Goal: Information Seeking & Learning: Find specific fact

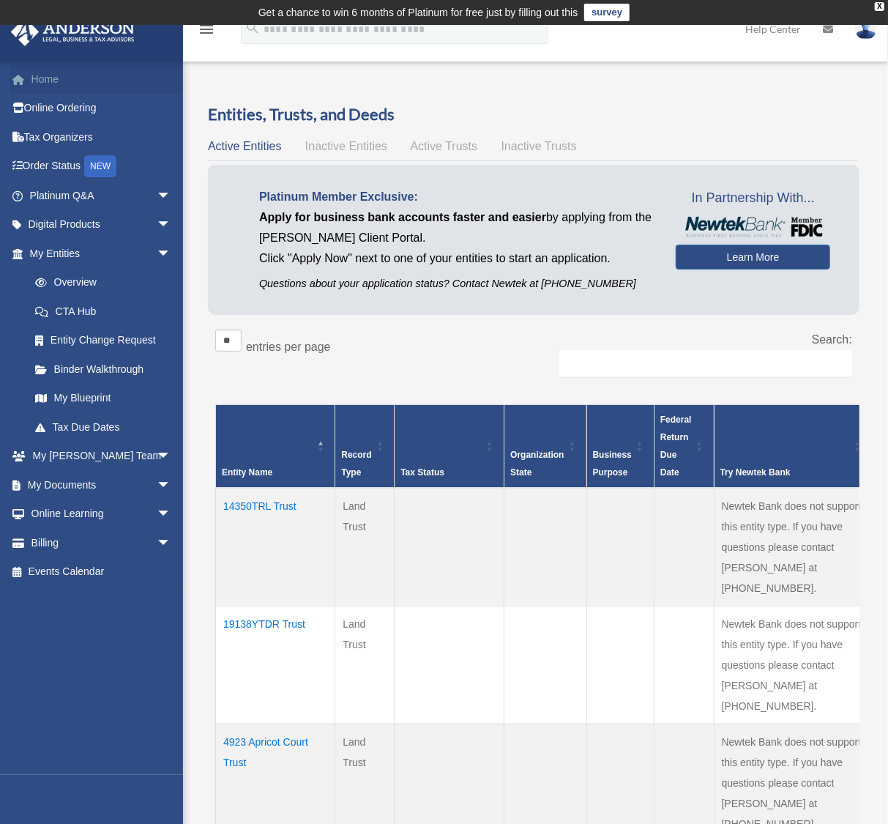
click at [53, 78] on link "Home" at bounding box center [101, 78] width 183 height 29
click at [67, 196] on link "Platinum Q&A arrow_drop_down" at bounding box center [101, 195] width 183 height 29
click at [157, 194] on span "arrow_drop_down" at bounding box center [171, 196] width 29 height 30
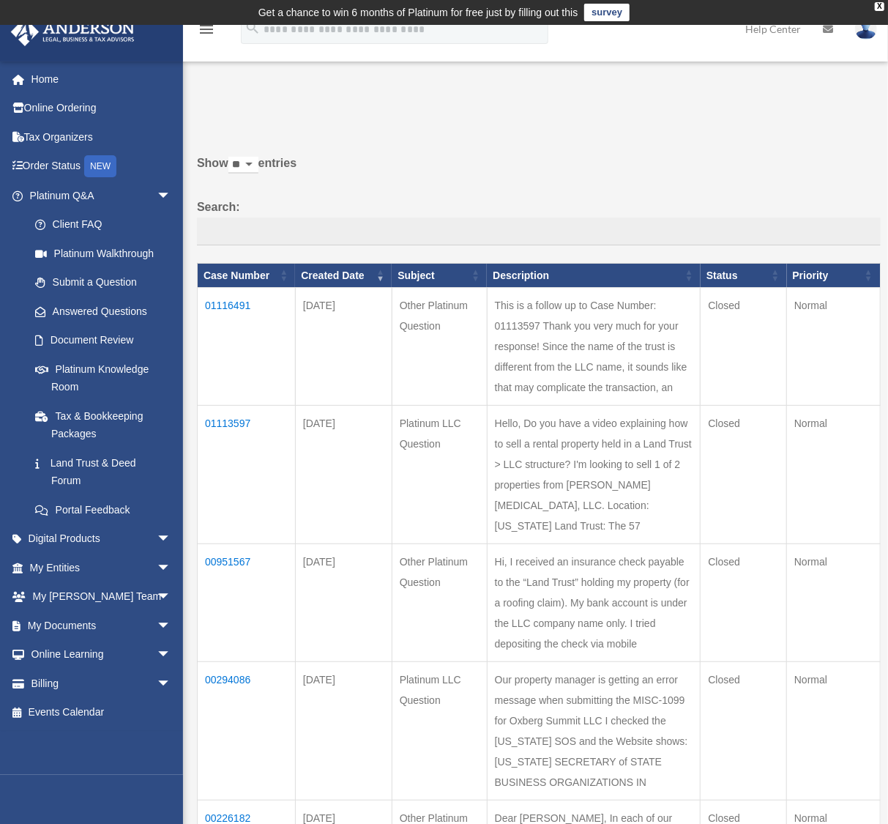
click at [225, 301] on td "01116491" at bounding box center [247, 347] width 98 height 118
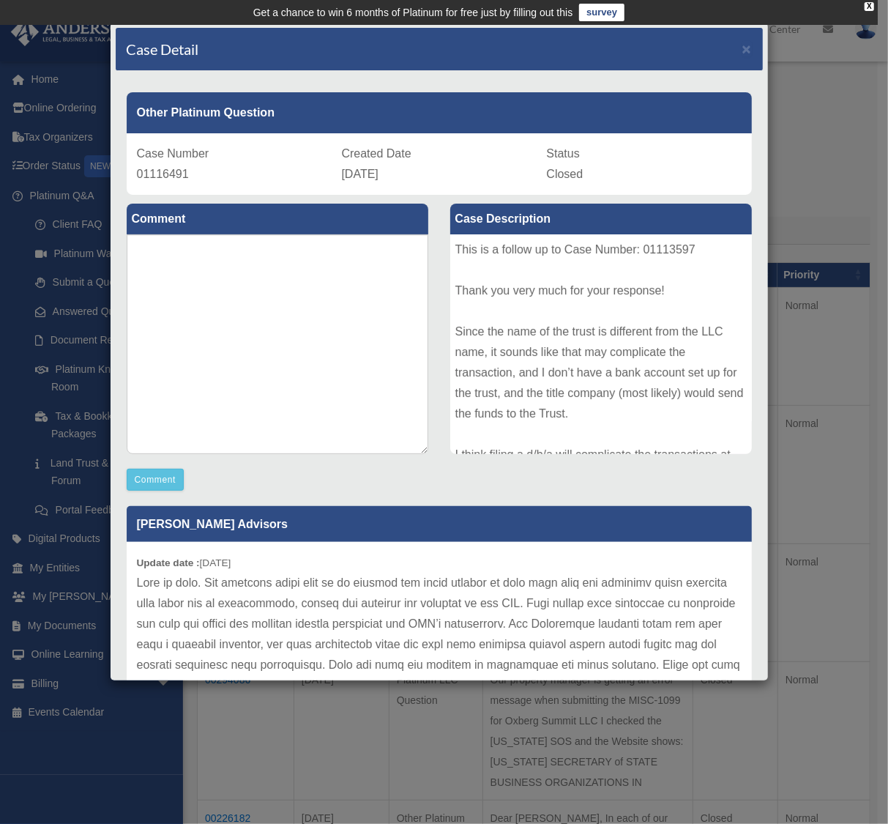
scroll to position [20, 0]
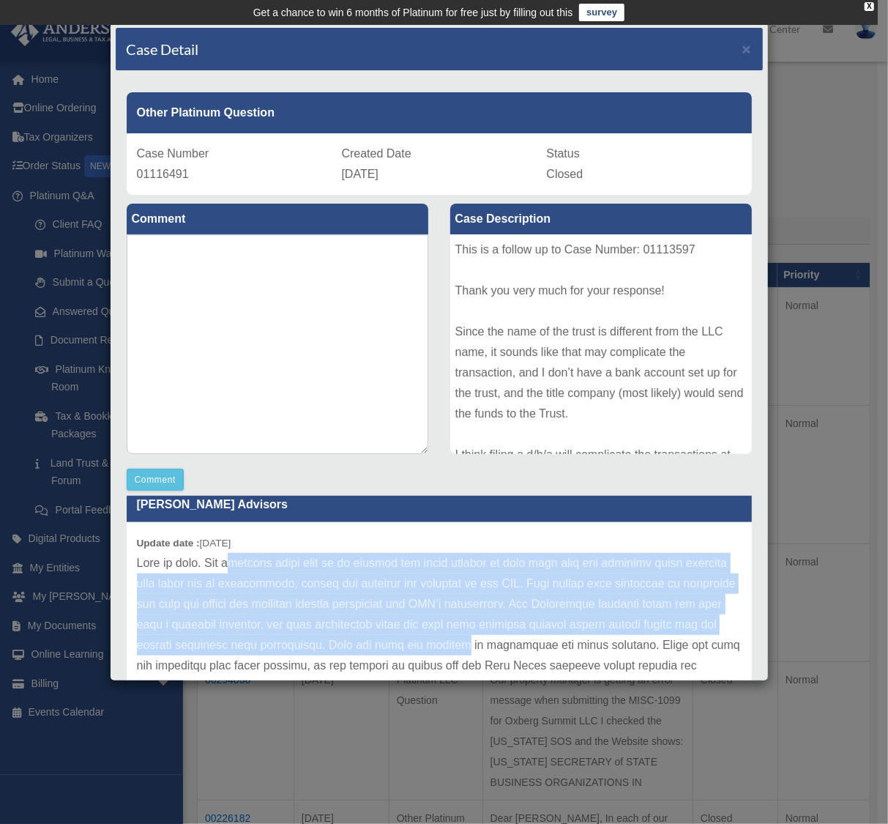
drag, startPoint x: 236, startPoint y: 555, endPoint x: 572, endPoint y: 642, distance: 347.8
click at [572, 642] on p at bounding box center [439, 655] width 605 height 205
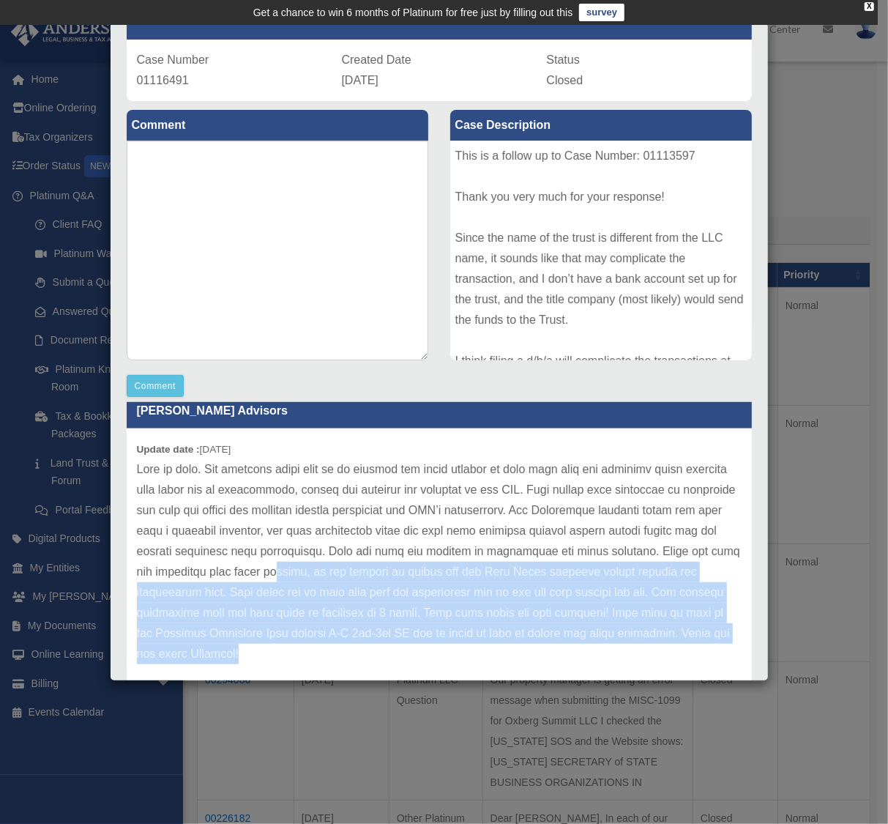
scroll to position [151, 0]
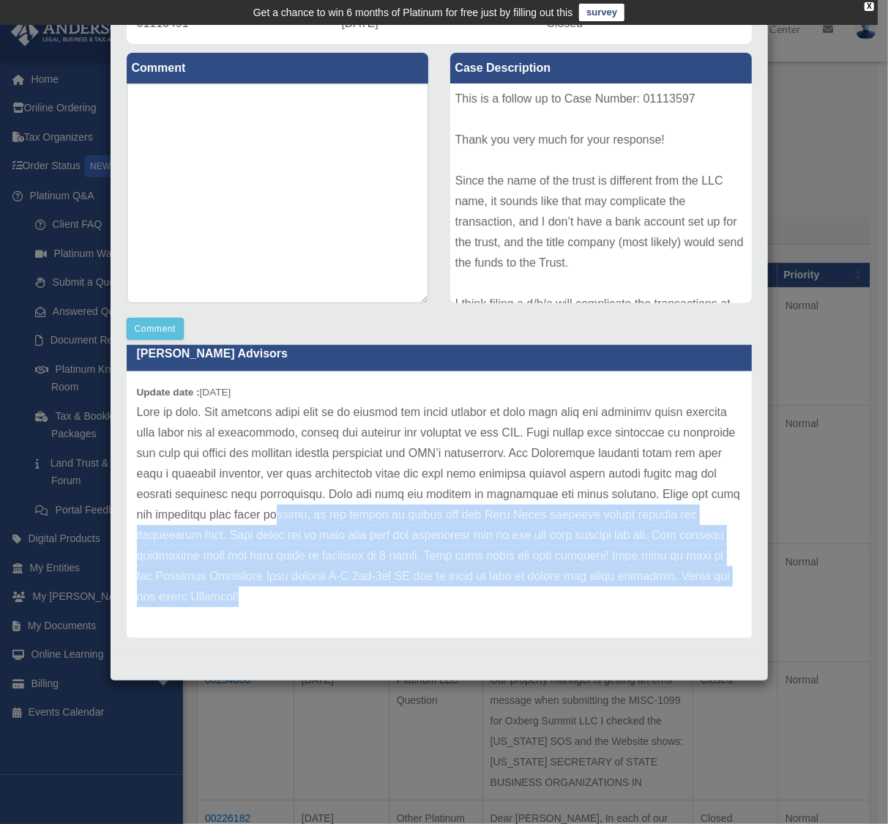
drag, startPoint x: 404, startPoint y: 591, endPoint x: 573, endPoint y: 657, distance: 181.2
click at [574, 668] on div "Case Detail × Other Platinum Question Case Number 01116491 Created Date Septemb…" at bounding box center [439, 351] width 659 height 659
click at [549, 590] on p at bounding box center [439, 504] width 605 height 205
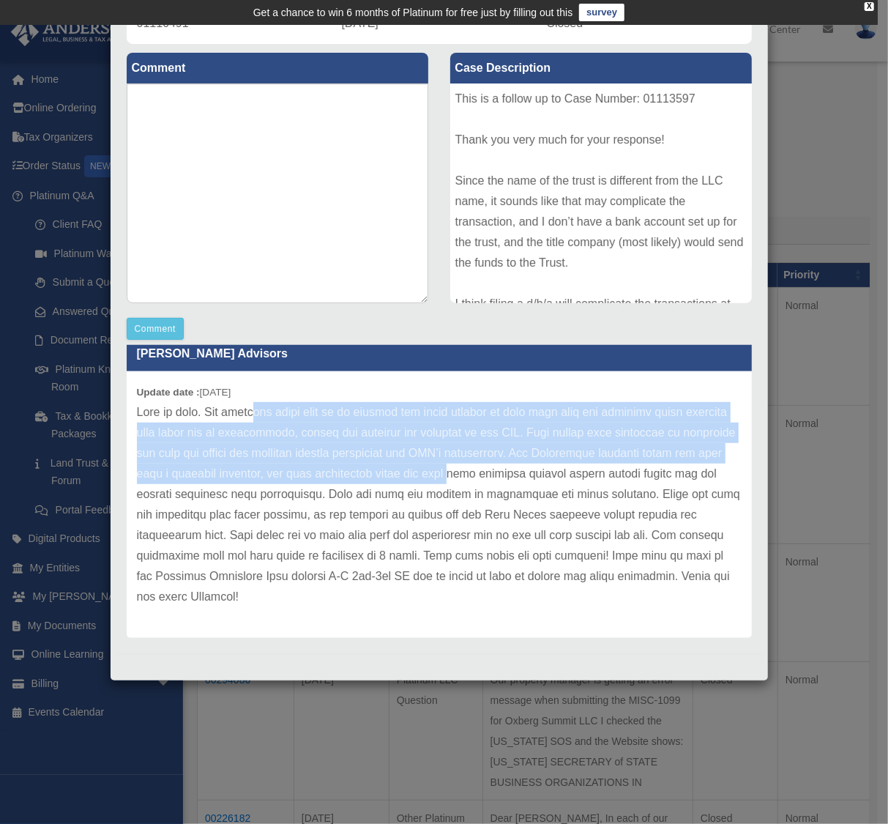
drag, startPoint x: 258, startPoint y: 414, endPoint x: 553, endPoint y: 474, distance: 300.5
click at [553, 474] on p at bounding box center [439, 504] width 605 height 205
